Goal: Obtain resource: Download file/media

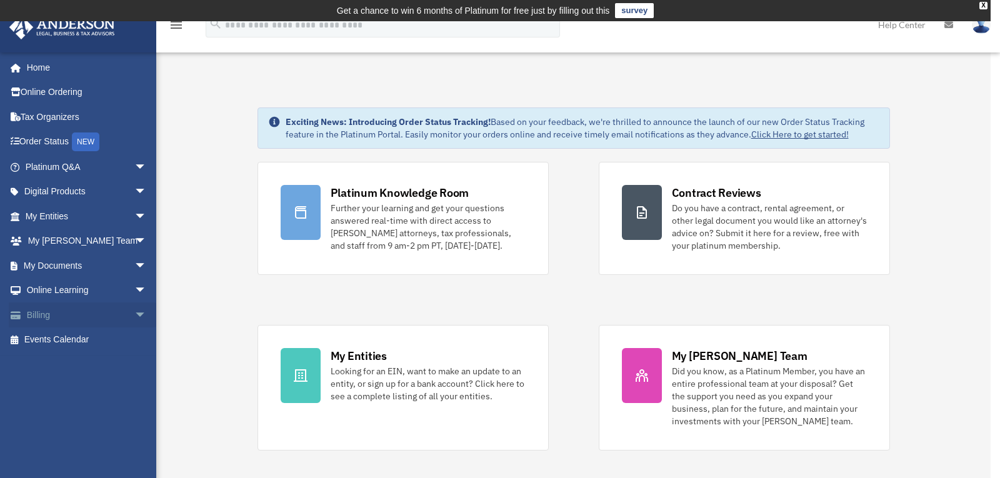
click at [42, 311] on link "Billing arrow_drop_down" at bounding box center [87, 314] width 157 height 25
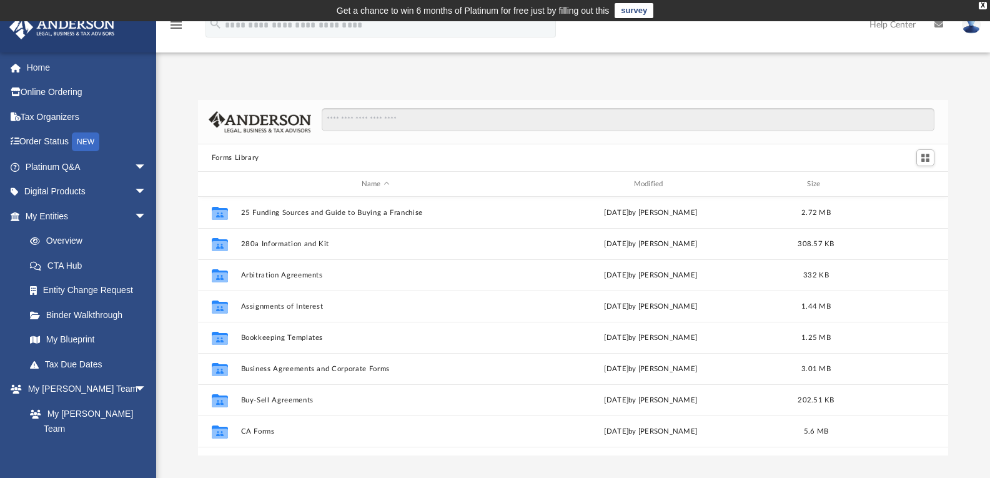
scroll to position [275, 741]
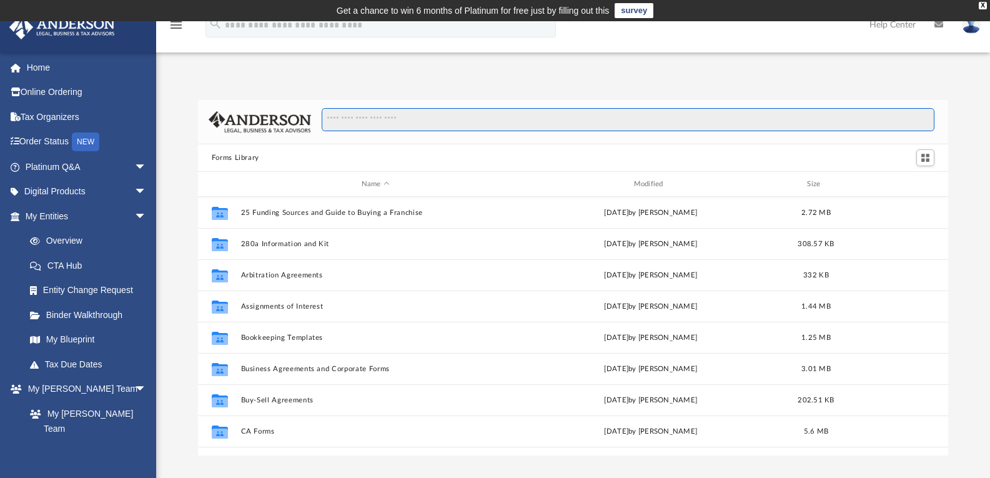
click at [428, 119] on input "Search files and folders" at bounding box center [628, 120] width 613 height 24
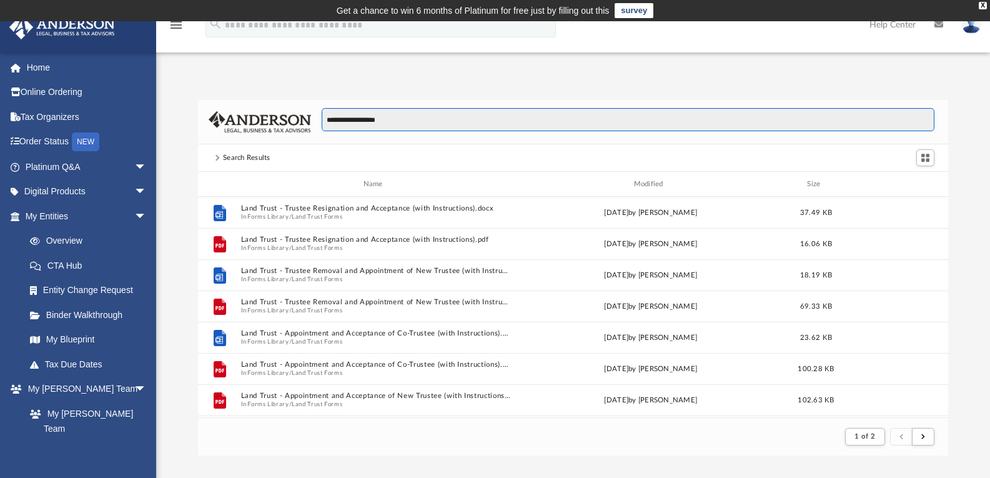
scroll to position [236, 741]
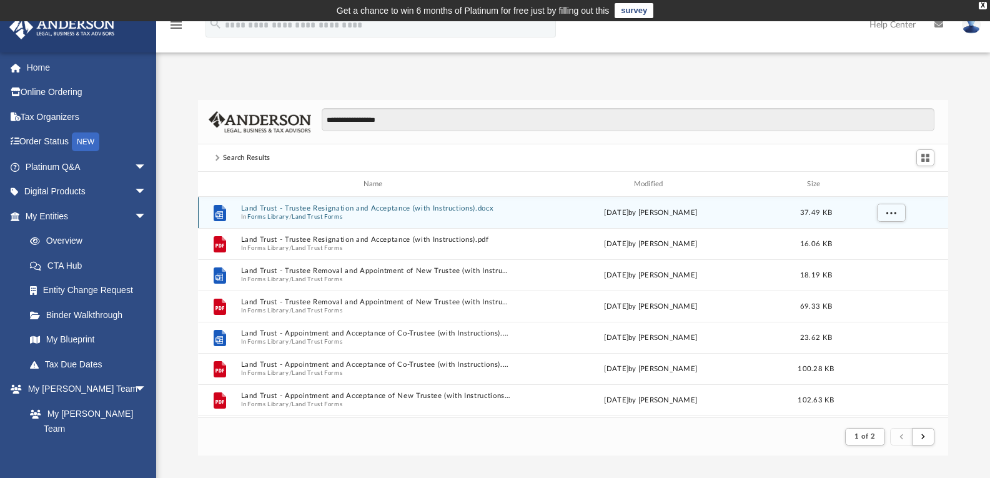
click at [294, 209] on button "Land Trust - Trustee Resignation and Acceptance (with Instructions).docx" at bounding box center [376, 208] width 270 height 8
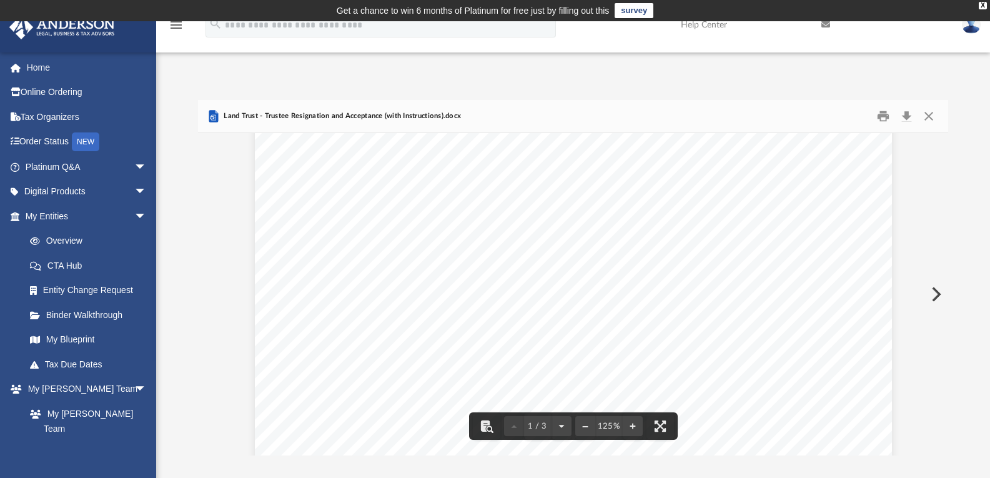
scroll to position [137, 0]
drag, startPoint x: 943, startPoint y: 171, endPoint x: 943, endPoint y: 180, distance: 8.7
click at [943, 180] on div "**********" at bounding box center [573, 278] width 751 height 356
click at [905, 112] on button "Download" at bounding box center [906, 116] width 22 height 19
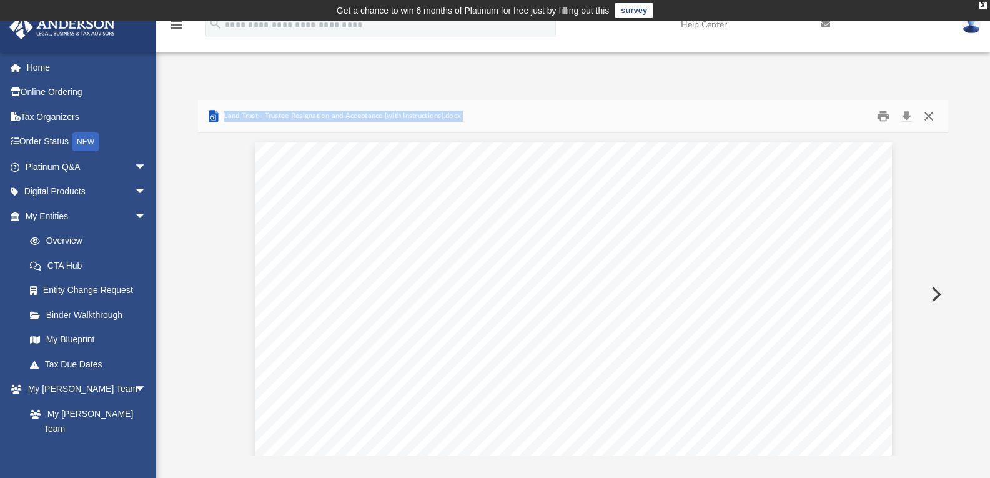
click at [929, 114] on button "Close" at bounding box center [929, 116] width 22 height 19
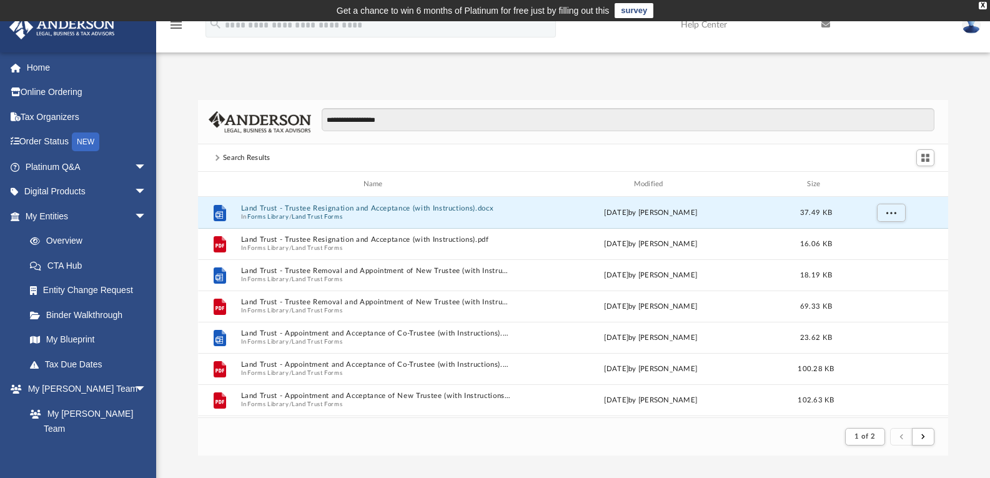
click at [456, 152] on div "Search Results" at bounding box center [573, 157] width 751 height 27
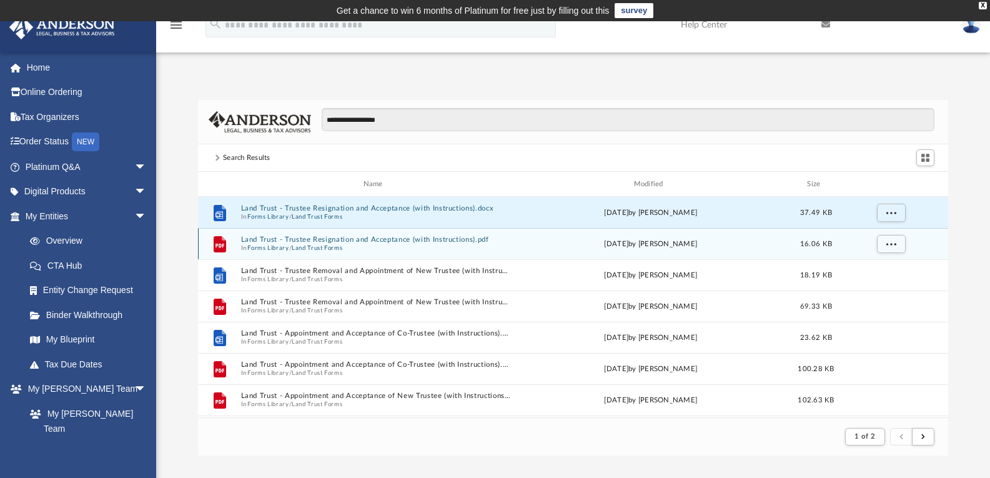
click at [274, 242] on button "Land Trust - Trustee Resignation and Acceptance (with Instructions).pdf" at bounding box center [376, 240] width 270 height 8
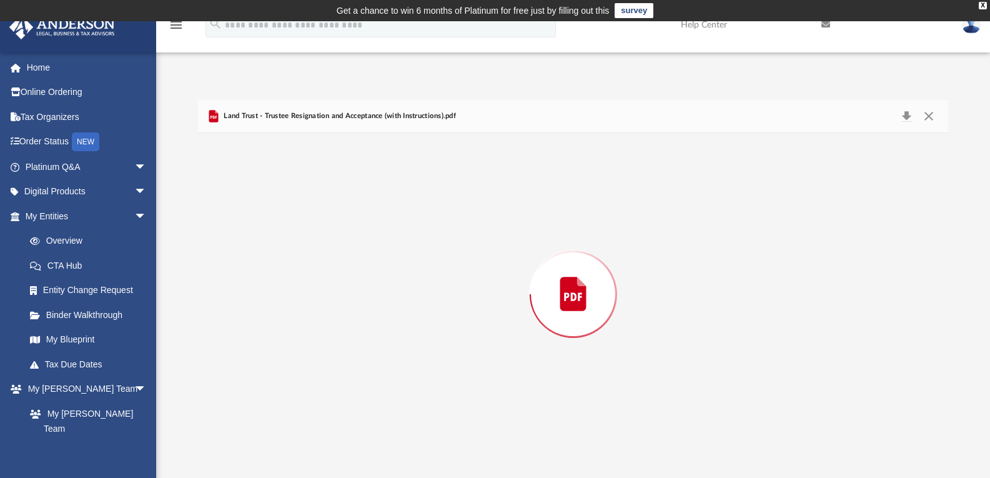
click at [274, 242] on div "Preview" at bounding box center [573, 294] width 751 height 322
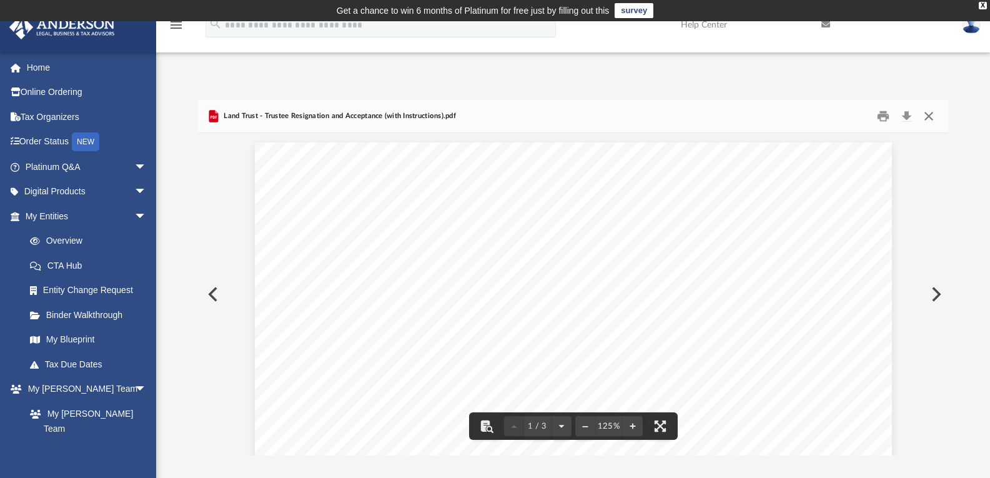
click at [929, 112] on button "Close" at bounding box center [929, 116] width 22 height 19
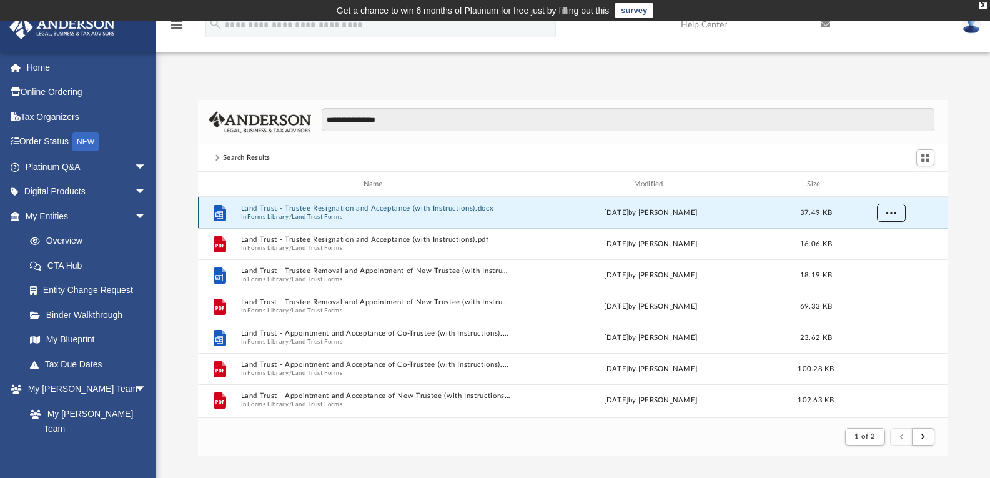
click at [894, 215] on span "More options" at bounding box center [891, 212] width 10 height 7
click at [885, 254] on li "Download" at bounding box center [880, 257] width 36 height 13
click at [895, 211] on span "More options" at bounding box center [891, 212] width 10 height 7
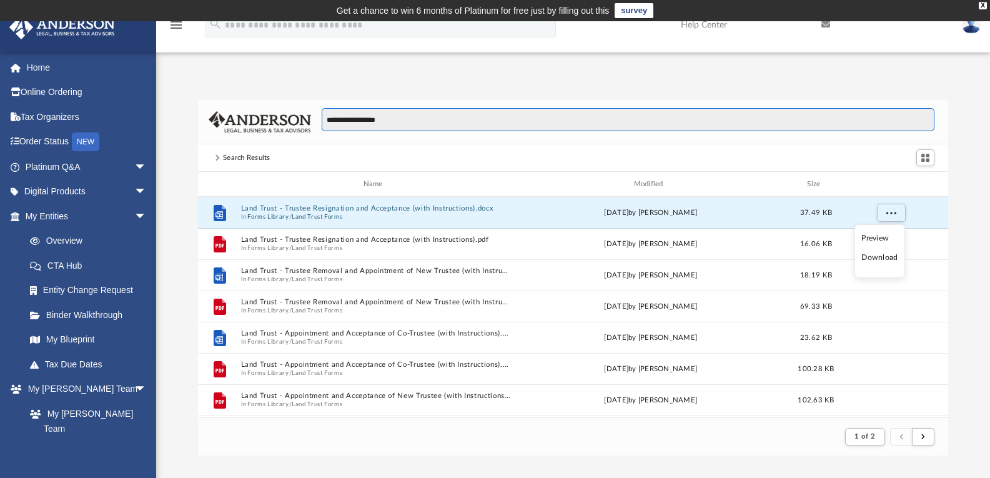
click at [406, 123] on input "**********" at bounding box center [628, 120] width 613 height 24
type input "*"
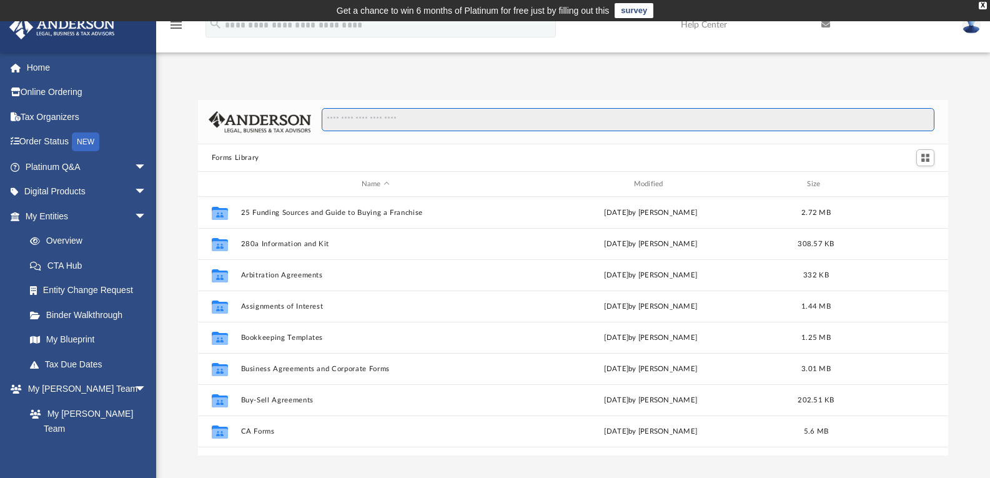
scroll to position [275, 741]
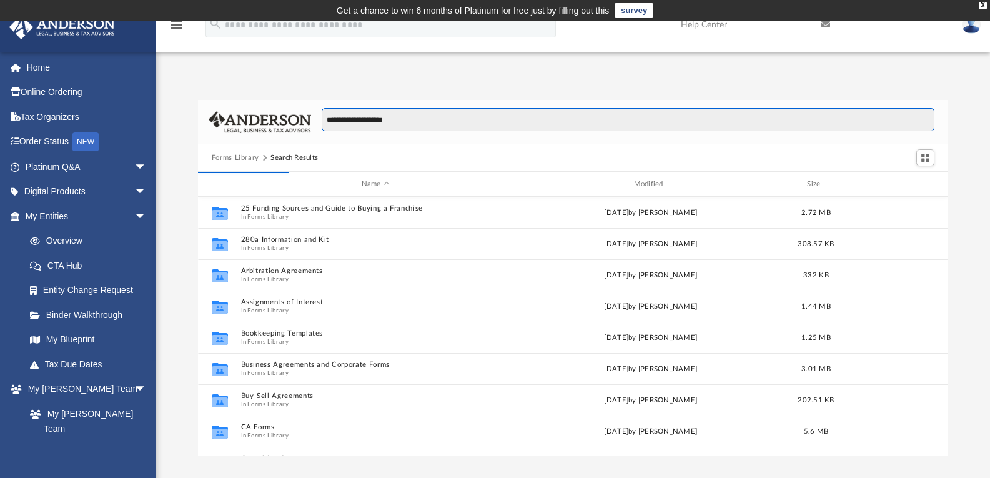
type input "**********"
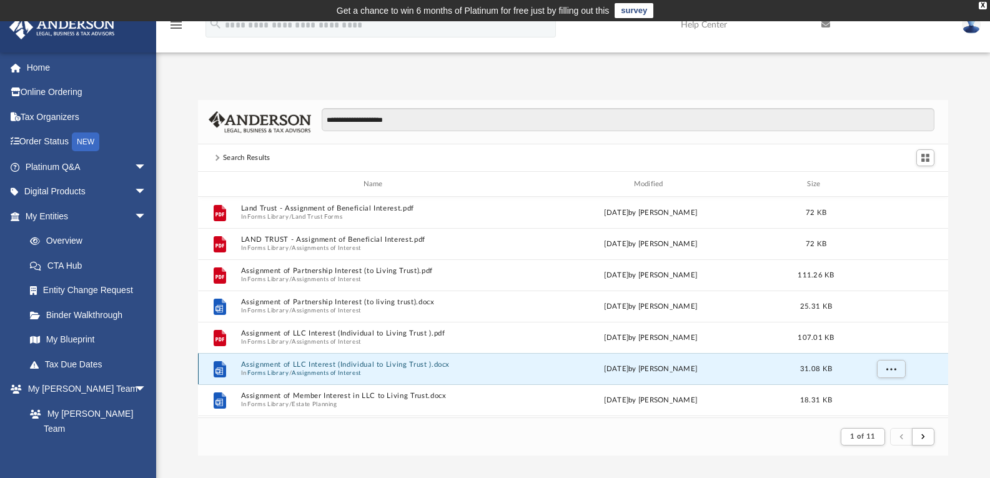
click at [264, 363] on button "Assignment of LLC Interest (Individual to Living Trust ).docx" at bounding box center [376, 365] width 270 height 8
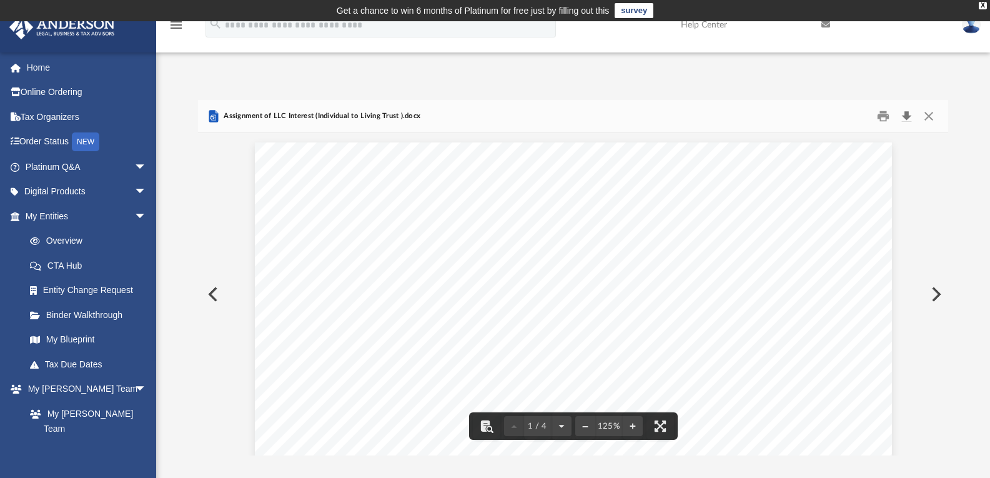
click at [907, 114] on button "Download" at bounding box center [906, 116] width 22 height 19
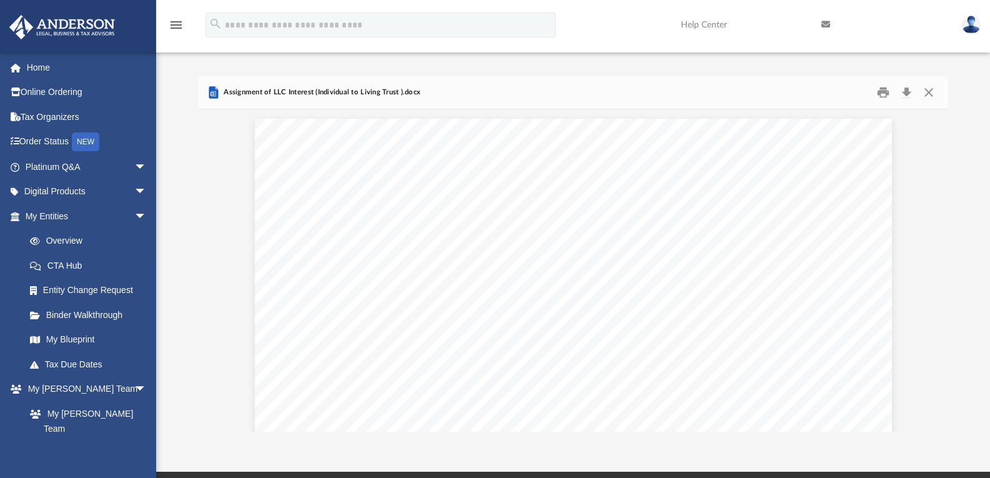
scroll to position [0, 0]
